Goal: Find specific page/section: Find specific page/section

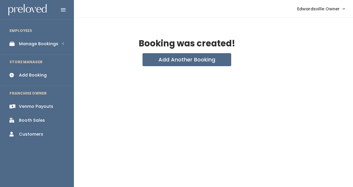
click at [45, 44] on div "Manage Bookings" at bounding box center [38, 44] width 39 height 6
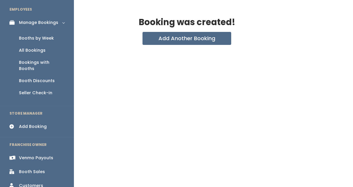
scroll to position [21, 0]
click at [27, 168] on link "Booth Sales" at bounding box center [37, 172] width 74 height 13
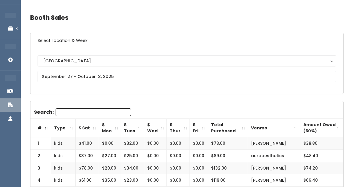
scroll to position [20, 0]
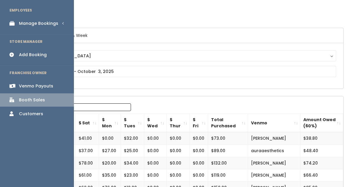
click at [43, 27] on link "Manage Bookings" at bounding box center [37, 23] width 74 height 13
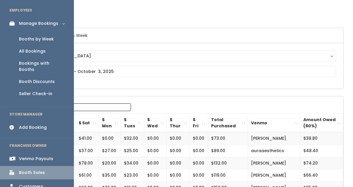
click at [42, 79] on div "Booth Discounts" at bounding box center [37, 82] width 36 height 6
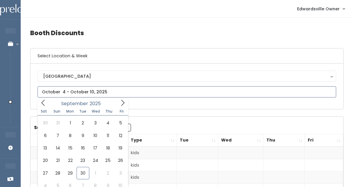
click at [84, 91] on input "text" at bounding box center [187, 91] width 299 height 11
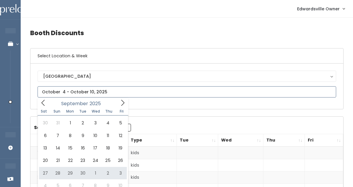
type input "September 27 to October 3"
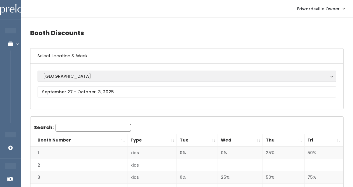
click at [110, 80] on button "[GEOGRAPHIC_DATA]" at bounding box center [187, 76] width 299 height 11
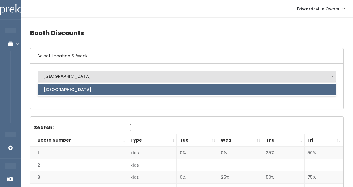
click at [110, 88] on link "[GEOGRAPHIC_DATA]" at bounding box center [187, 89] width 298 height 11
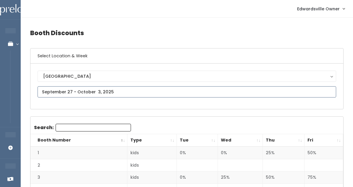
click at [109, 92] on input "text" at bounding box center [187, 91] width 299 height 11
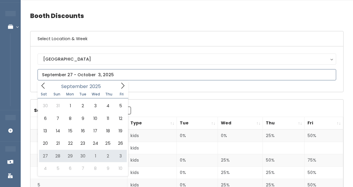
scroll to position [19, 0]
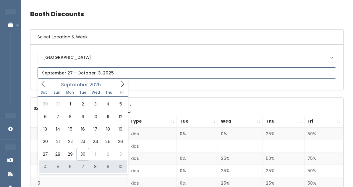
type input "October 4 to October 10"
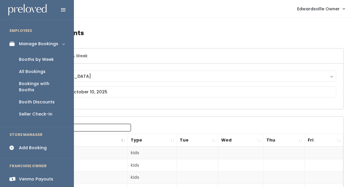
click at [39, 72] on div "All Bookings" at bounding box center [32, 72] width 27 height 6
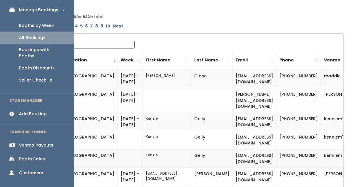
scroll to position [42, 0]
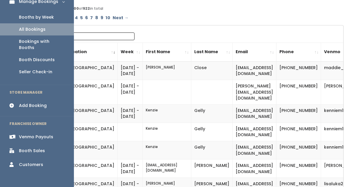
click at [22, 148] on div "Booth Sales" at bounding box center [32, 151] width 26 height 6
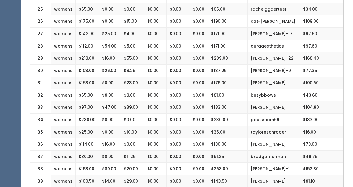
scroll to position [451, 0]
